Goal: Transaction & Acquisition: Purchase product/service

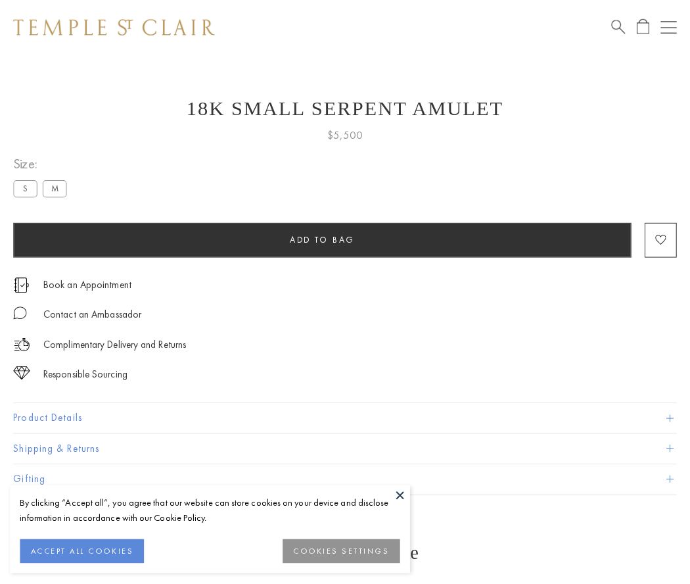
scroll to position [47, 0]
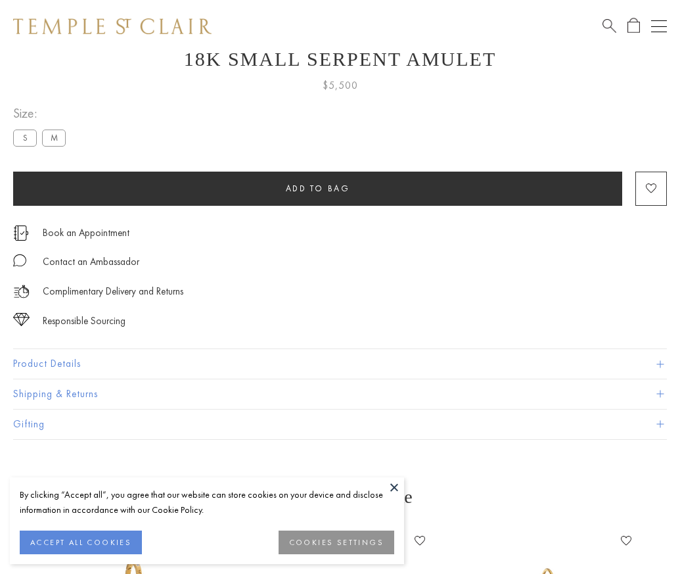
click at [318, 188] on span "Add to bag" at bounding box center [318, 188] width 64 height 11
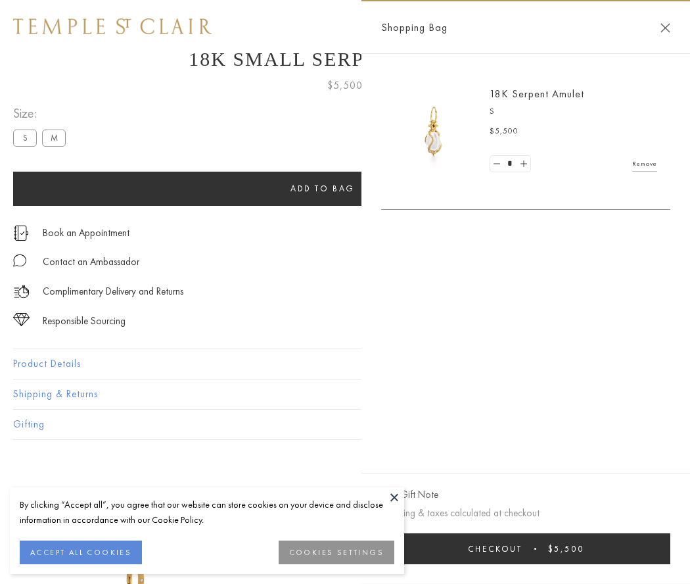
click at [529, 548] on button "Checkout $5,500" at bounding box center [525, 548] width 289 height 31
